Goal: Find specific page/section: Find specific page/section

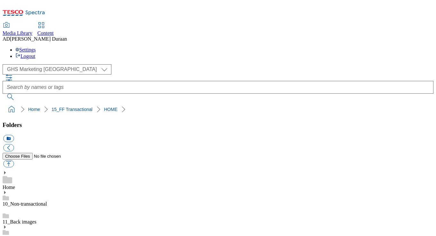
select select "flare-ghs-mktg"
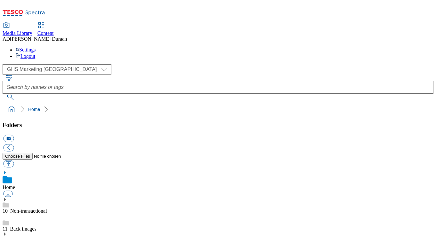
select select "flare-ghs-mktg"
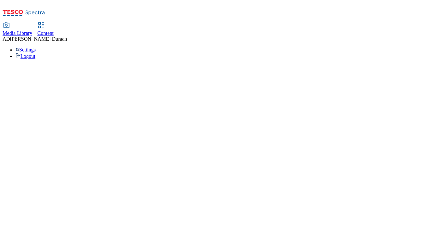
select select "flare-ghs-mktg"
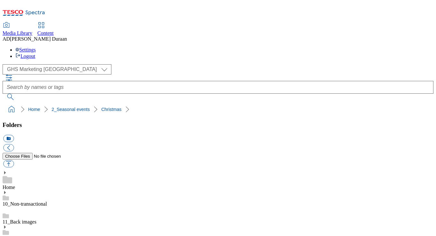
scroll to position [48, 0]
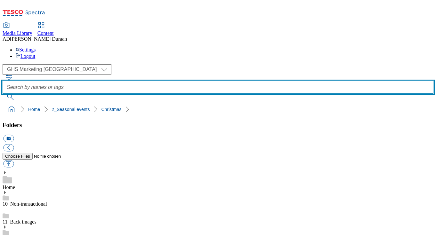
click at [238, 81] on input "text" at bounding box center [218, 87] width 431 height 13
type input "taxonomy"
click at [3, 94] on button "submit" at bounding box center [11, 97] width 17 height 6
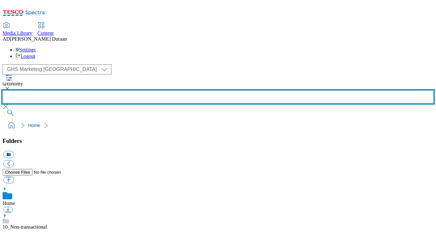
scroll to position [220, 0]
